Goal: Go to known website: Go to known website

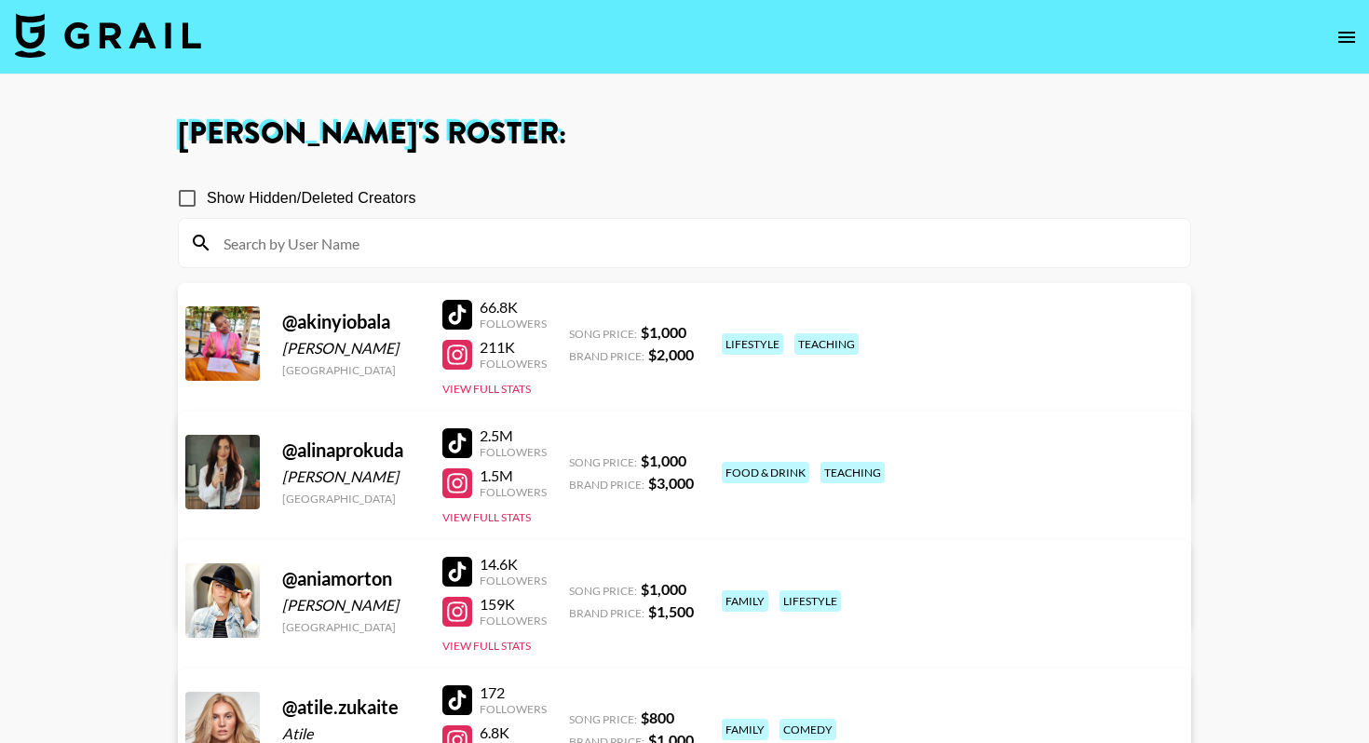
click at [156, 31] on img at bounding box center [108, 35] width 186 height 45
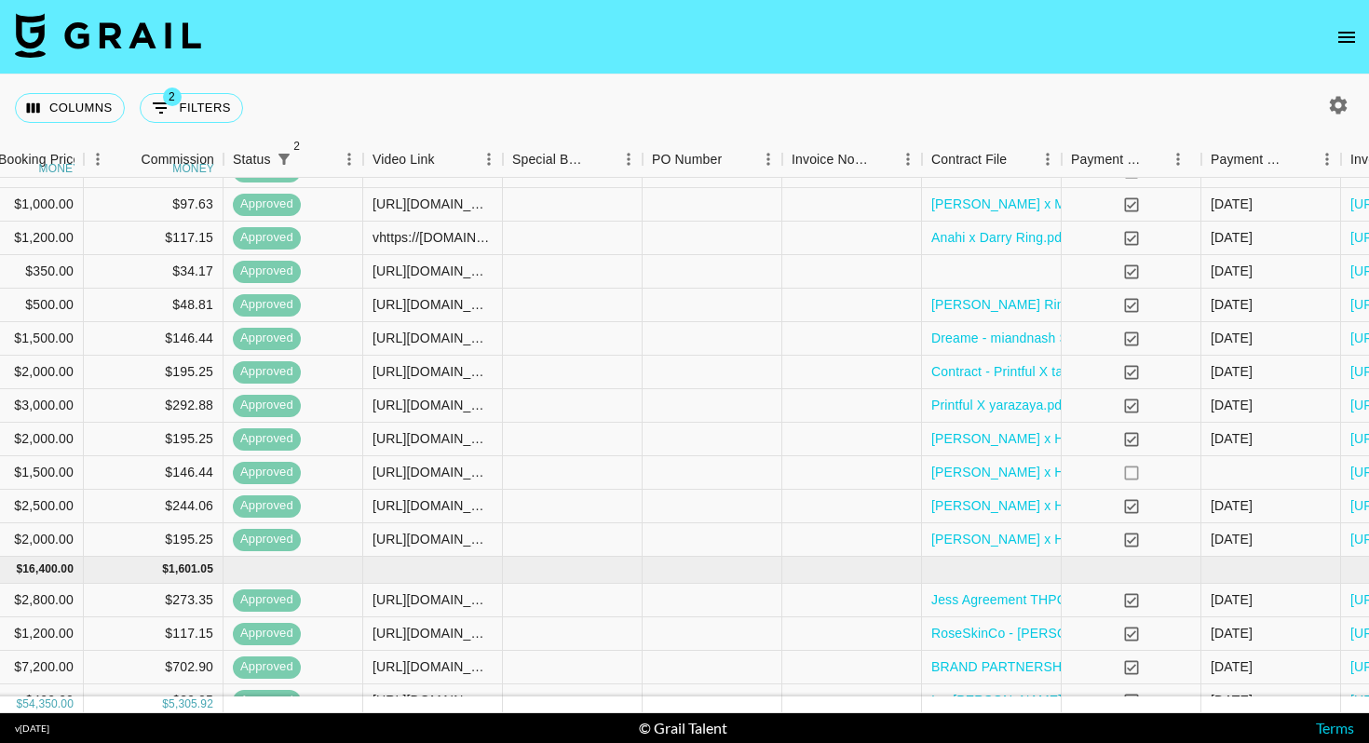
scroll to position [574, 1513]
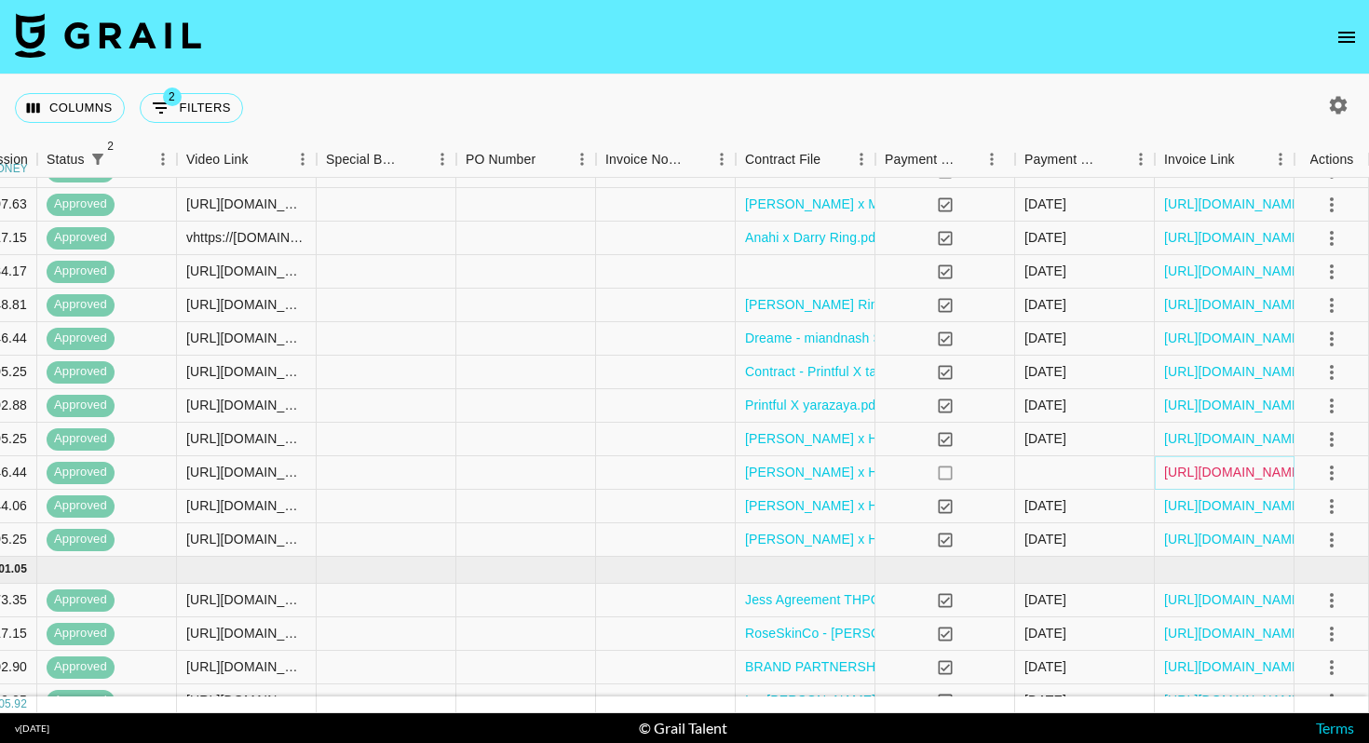
click at [1225, 467] on link "[URL][DOMAIN_NAME]" at bounding box center [1234, 472] width 141 height 19
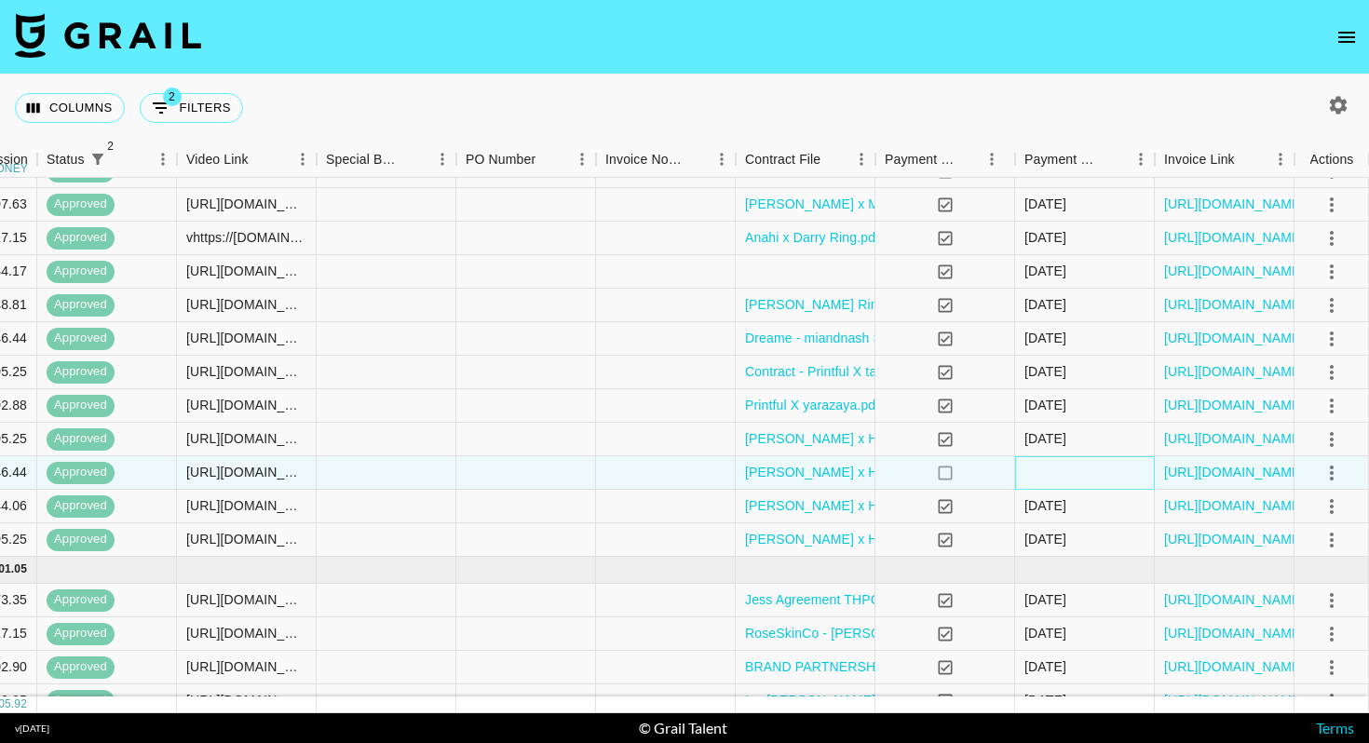
click at [1096, 480] on div at bounding box center [1085, 473] width 140 height 34
click at [972, 479] on div "no" at bounding box center [945, 473] width 140 height 34
click at [1090, 479] on div at bounding box center [1085, 473] width 140 height 34
click at [960, 467] on div "no" at bounding box center [945, 473] width 140 height 34
click at [1076, 481] on div at bounding box center [1085, 473] width 140 height 34
